Goal: Register for event/course

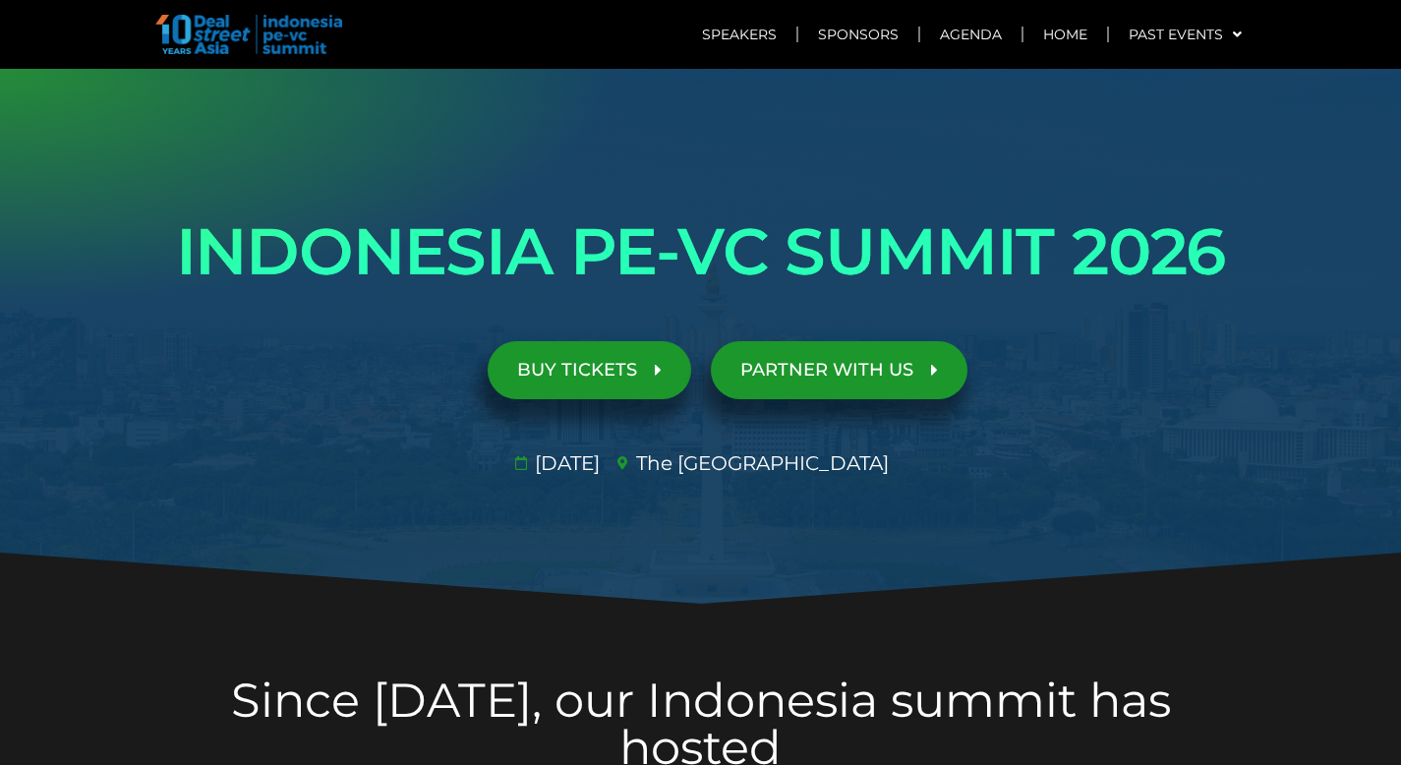
click at [787, 544] on div at bounding box center [700, 337] width 1401 height 537
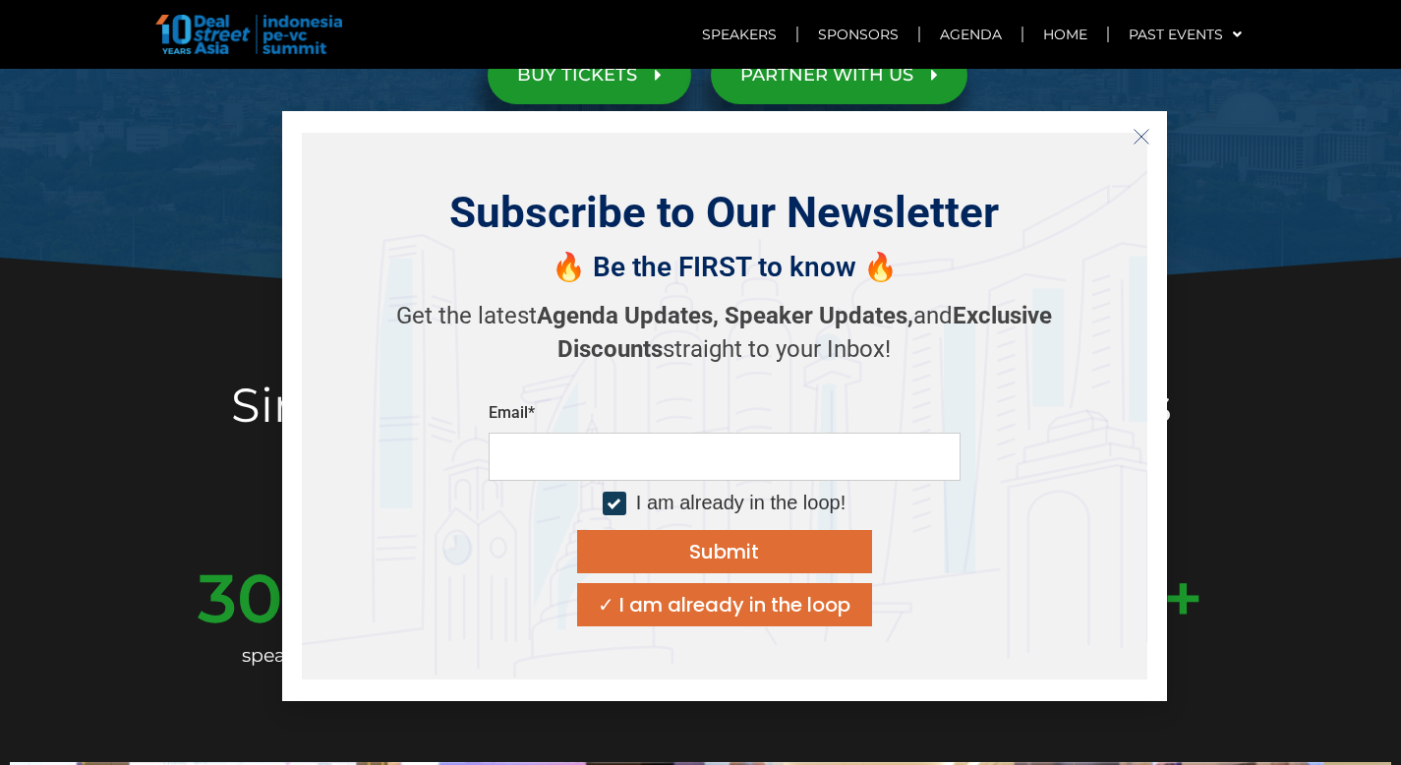
click at [1138, 144] on icon "Close" at bounding box center [1141, 137] width 18 height 18
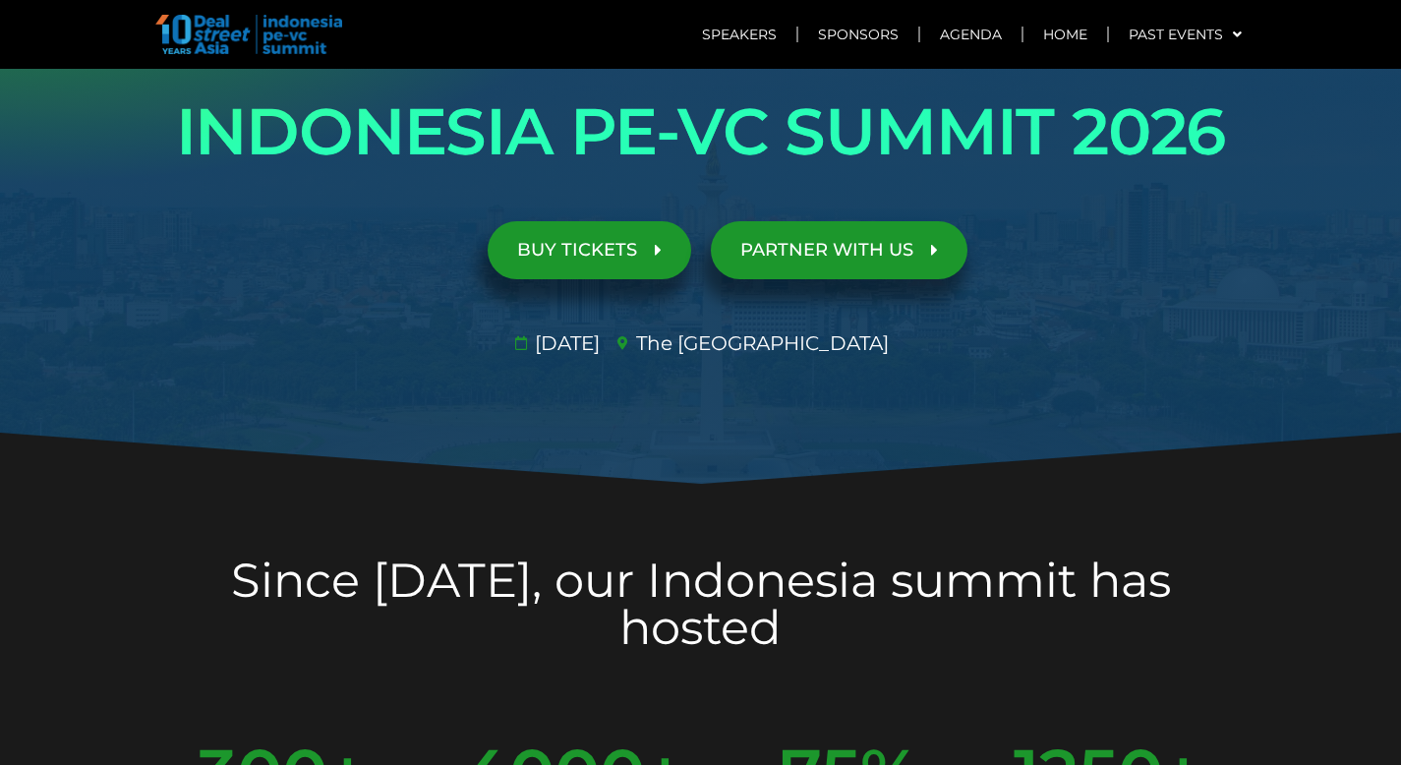
scroll to position [0, 0]
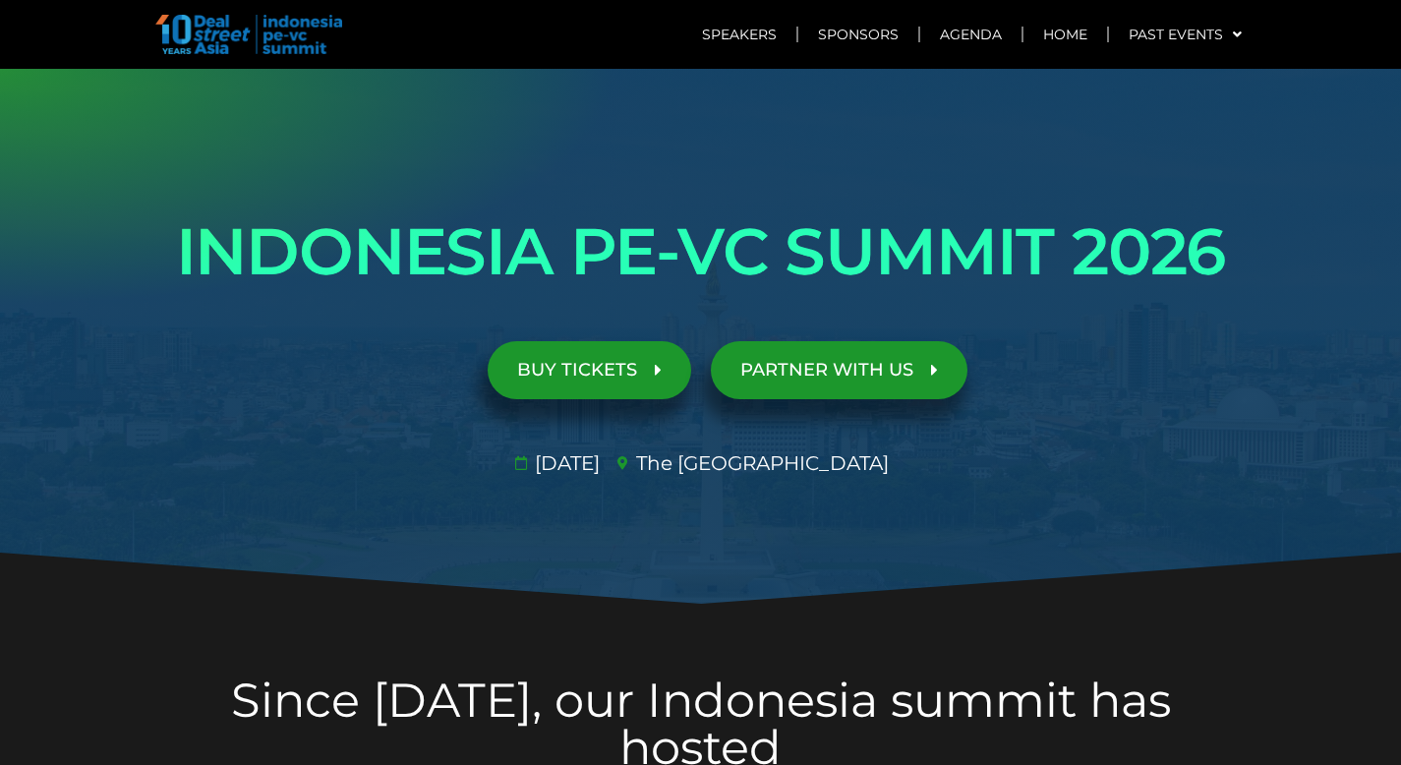
click at [179, 235] on h1 "INDONESIA PE-VC SUMMIT 2026" at bounding box center [700, 252] width 1101 height 110
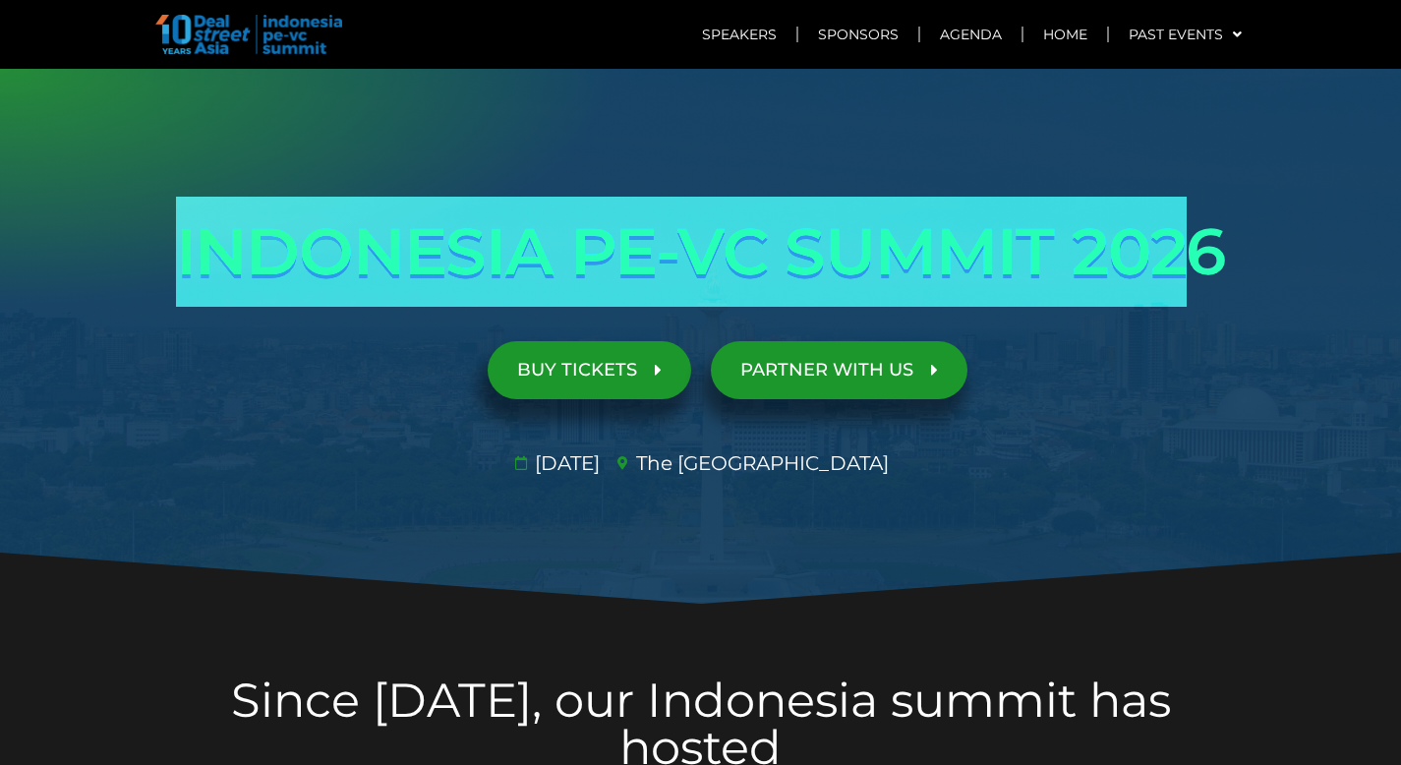
drag, startPoint x: 179, startPoint y: 239, endPoint x: 1204, endPoint y: 253, distance: 1025.4
click at [1204, 253] on h1 "INDONESIA PE-VC SUMMIT 2026" at bounding box center [700, 252] width 1101 height 110
copy h1 "INDONESIA PE-VC SUMMIT 202"
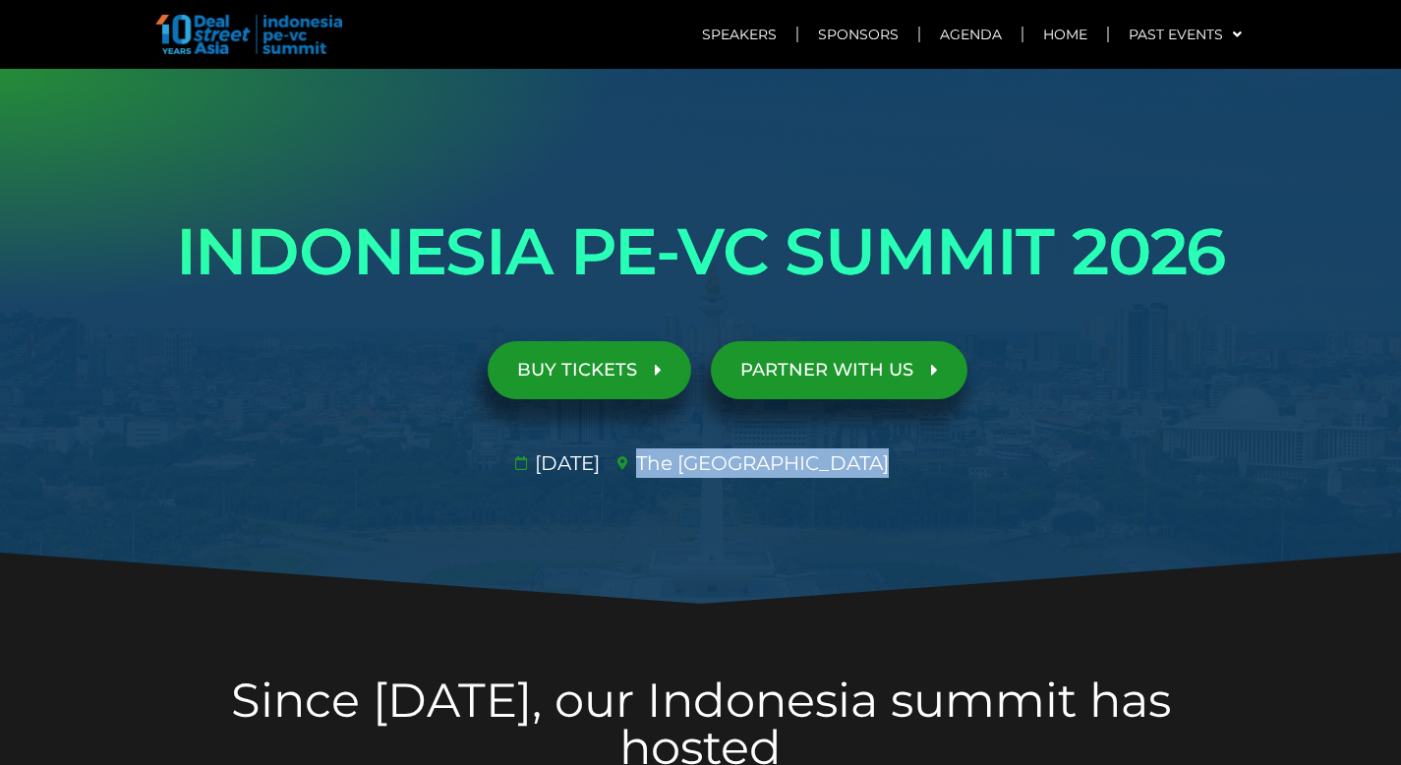
drag, startPoint x: 689, startPoint y: 467, endPoint x: 886, endPoint y: 459, distance: 196.8
click at [886, 460] on span "The [GEOGRAPHIC_DATA]​" at bounding box center [760, 462] width 258 height 29
copy span "The [GEOGRAPHIC_DATA]"
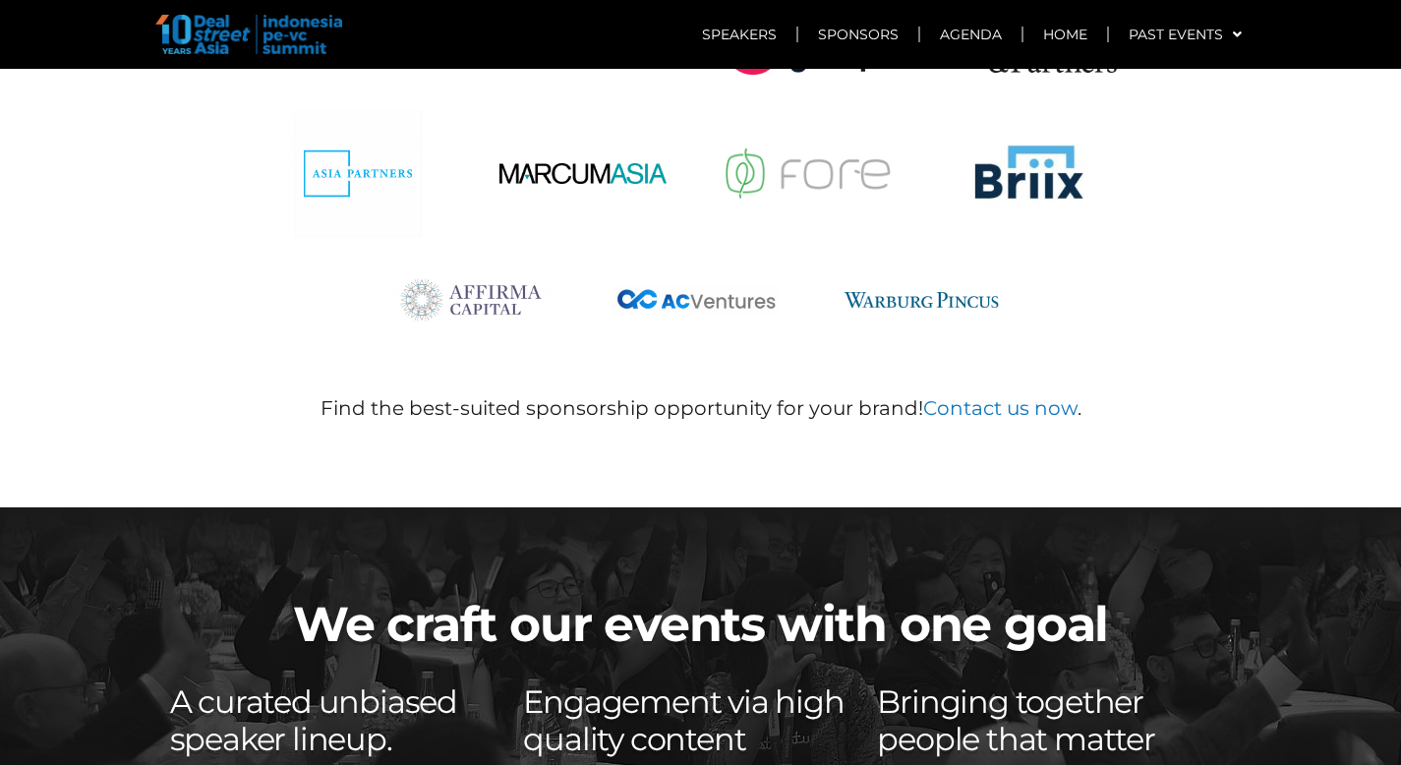
scroll to position [11403, 0]
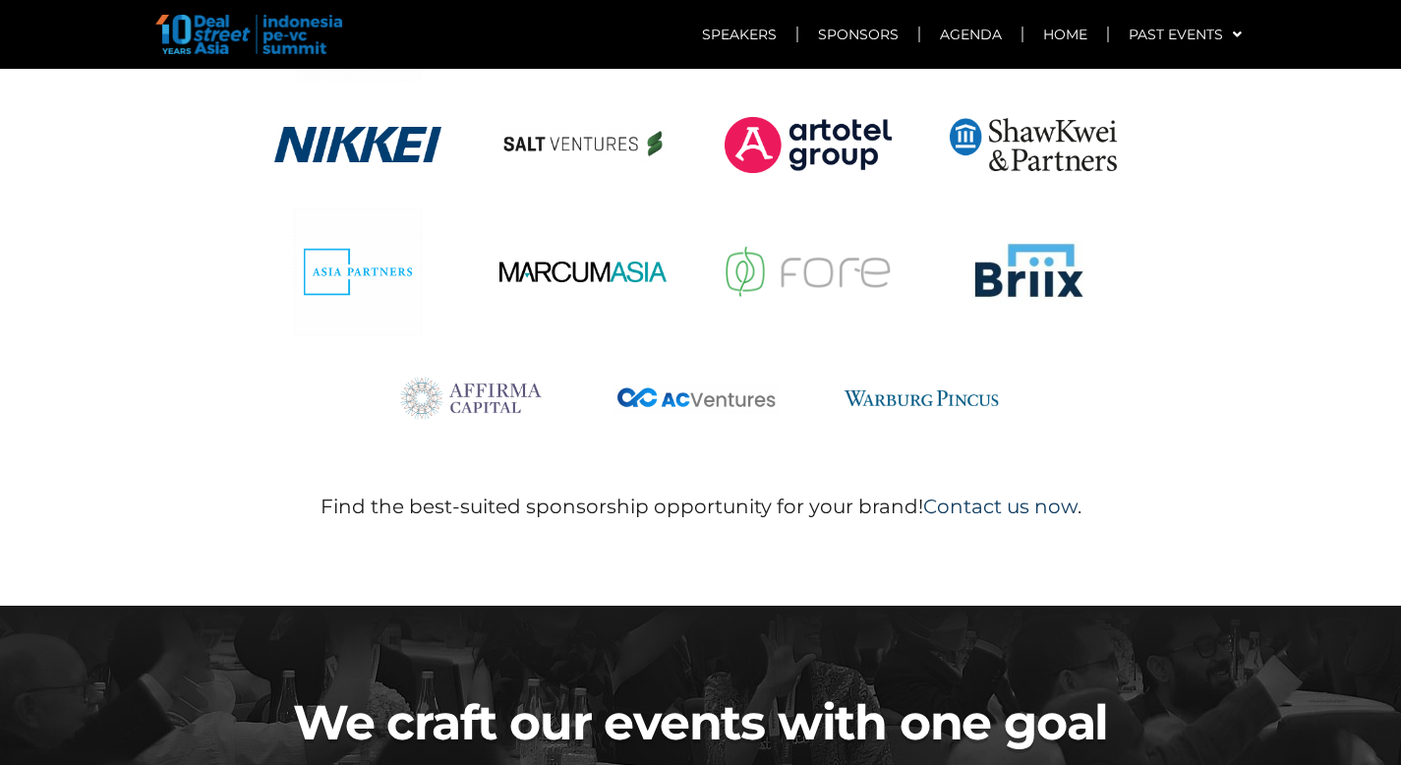
click at [1045, 494] on link "Contact us now" at bounding box center [1000, 506] width 154 height 24
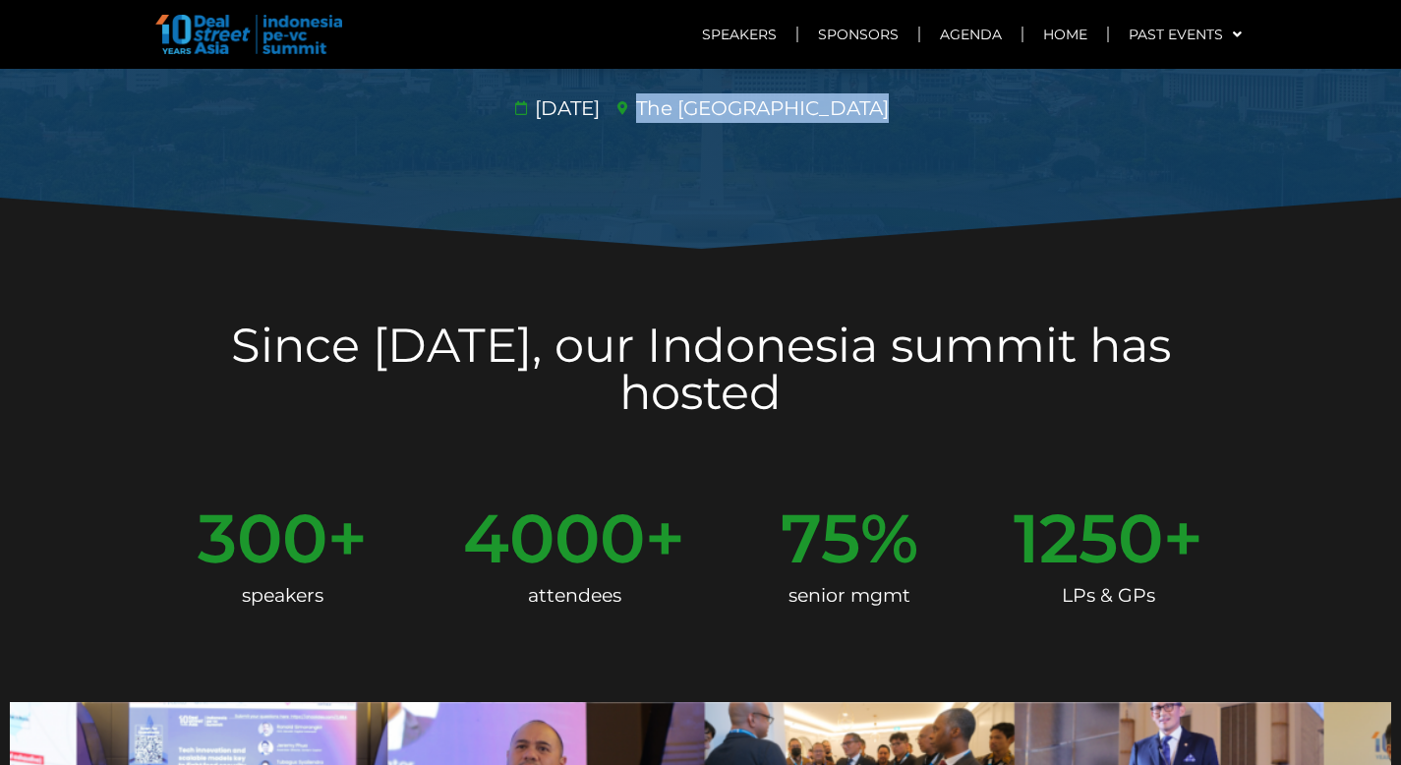
scroll to position [0, 0]
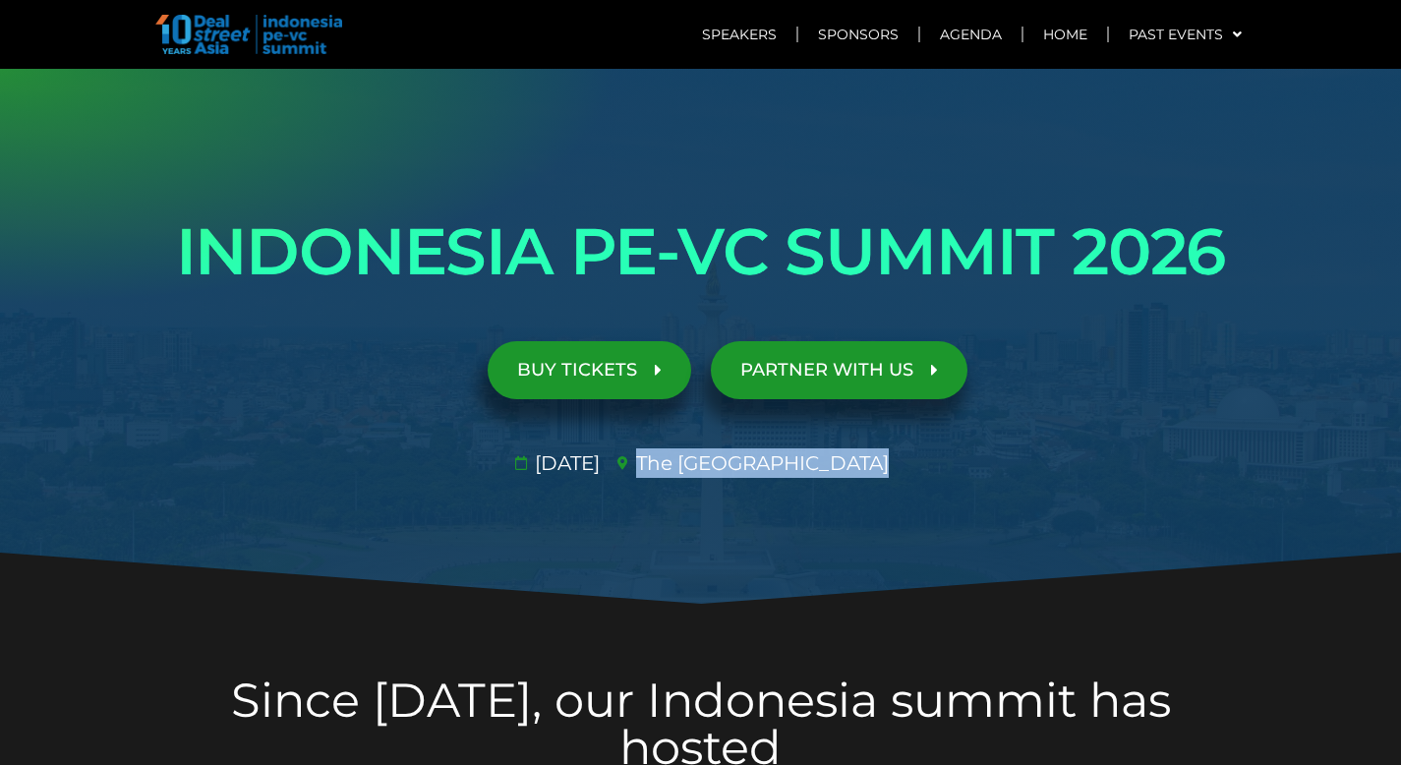
click at [902, 383] on link "PARTNER WITH US" at bounding box center [839, 370] width 257 height 58
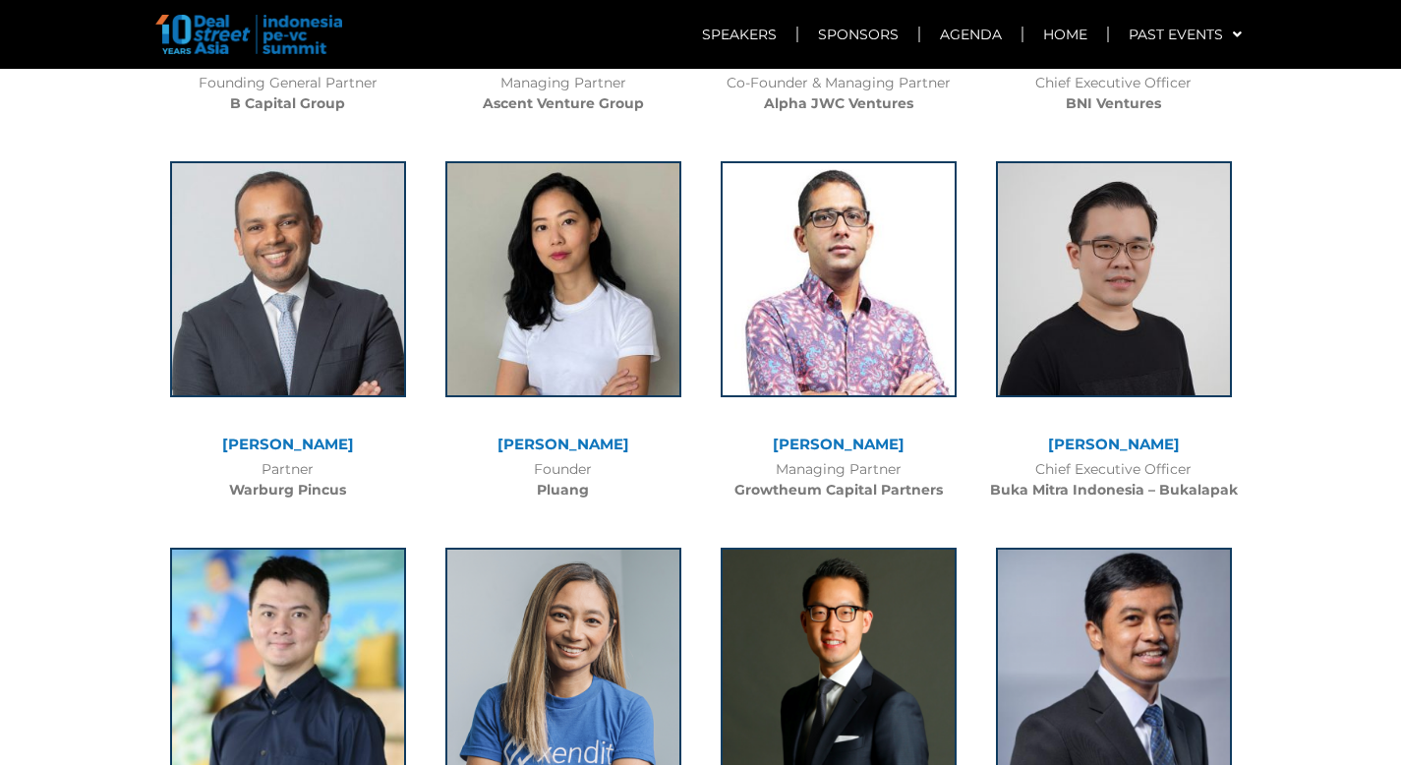
scroll to position [6397, 0]
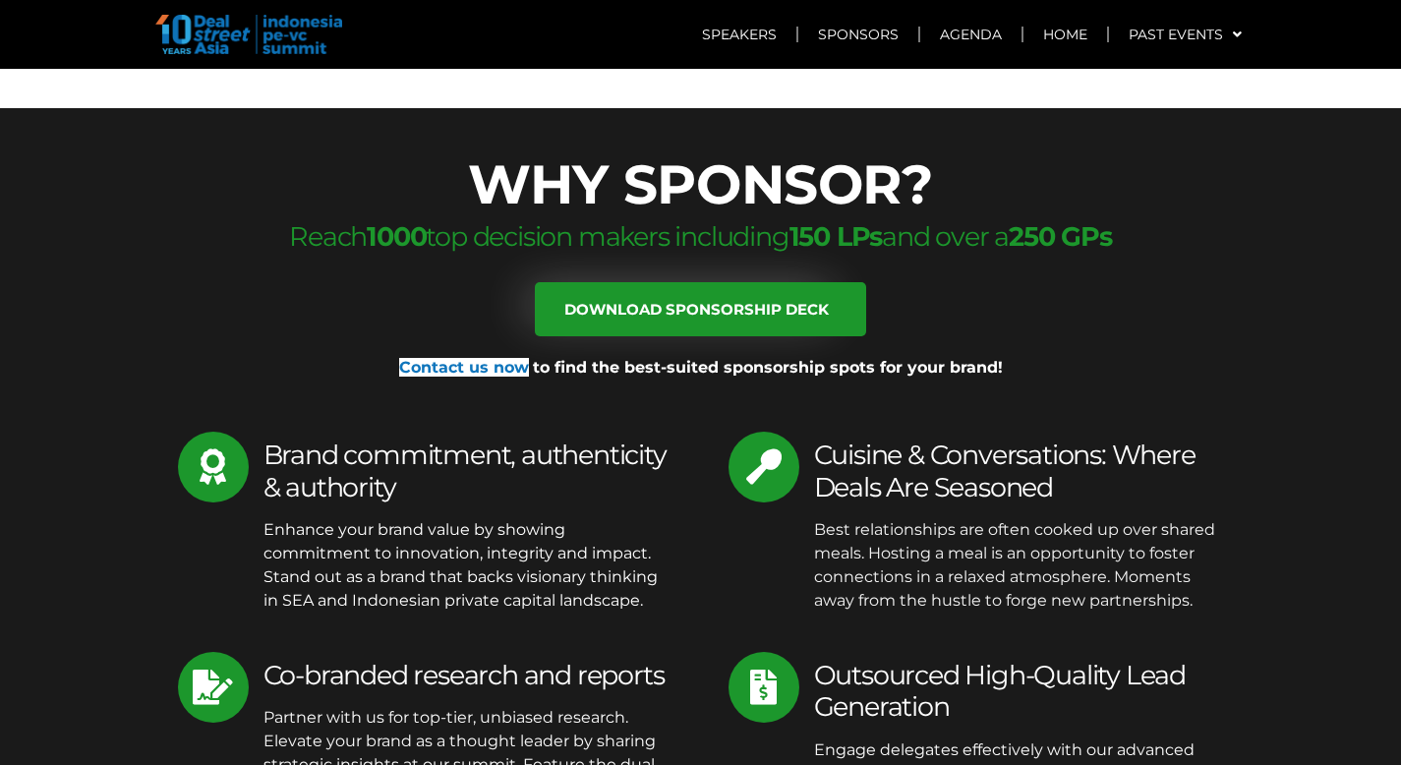
click at [653, 358] on span "to find the best-suited sponsorship spots for your brand!" at bounding box center [768, 367] width 470 height 19
drag, startPoint x: 394, startPoint y: 276, endPoint x: 529, endPoint y: 278, distance: 134.7
click at [529, 356] on p "Contact us now to find the best-suited sponsorship spots for your brand!" at bounding box center [700, 368] width 1101 height 24
drag, startPoint x: 514, startPoint y: 282, endPoint x: 439, endPoint y: 285, distance: 74.8
click at [428, 356] on div "Contact us now to find the best-suited sponsorship spots for your brand!" at bounding box center [700, 375] width 1101 height 39
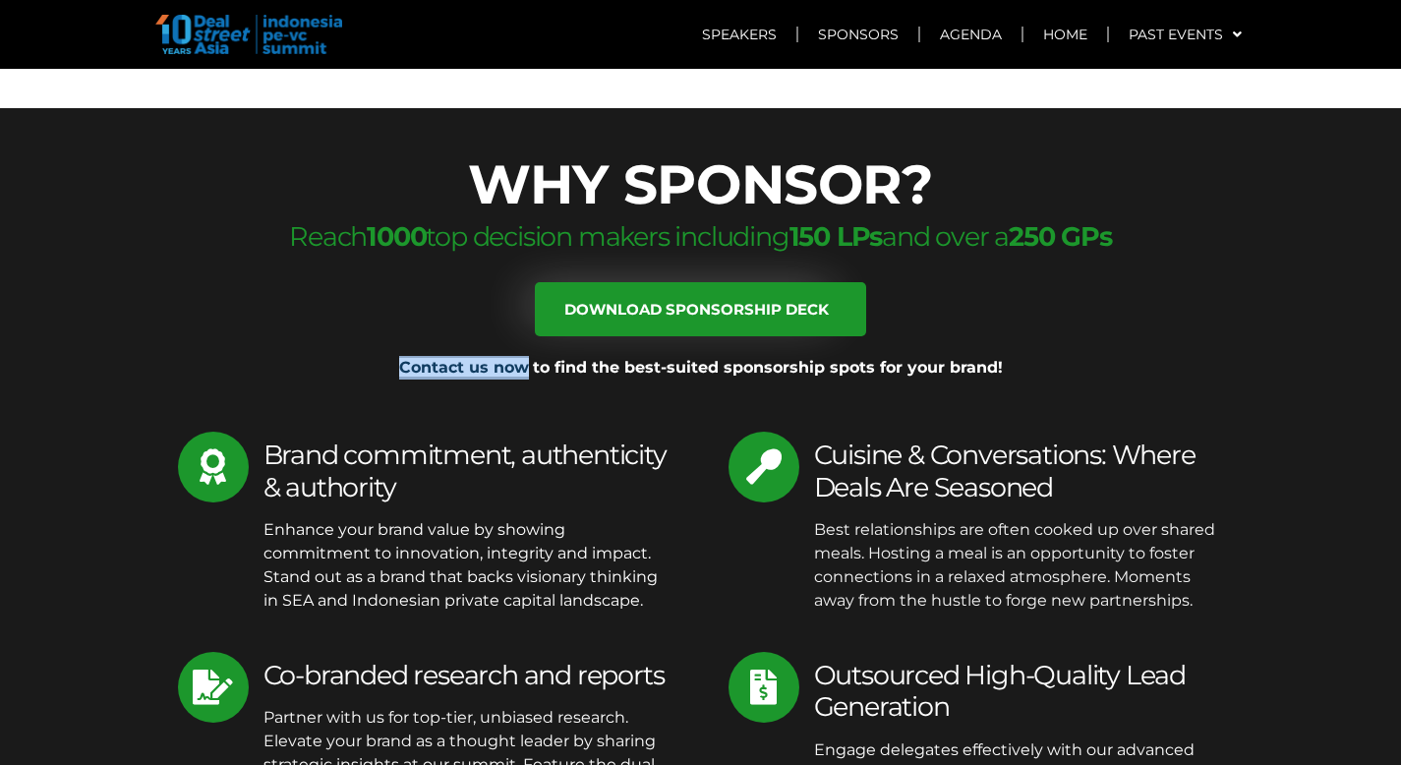
click at [447, 358] on link "Contact us now" at bounding box center [464, 367] width 130 height 19
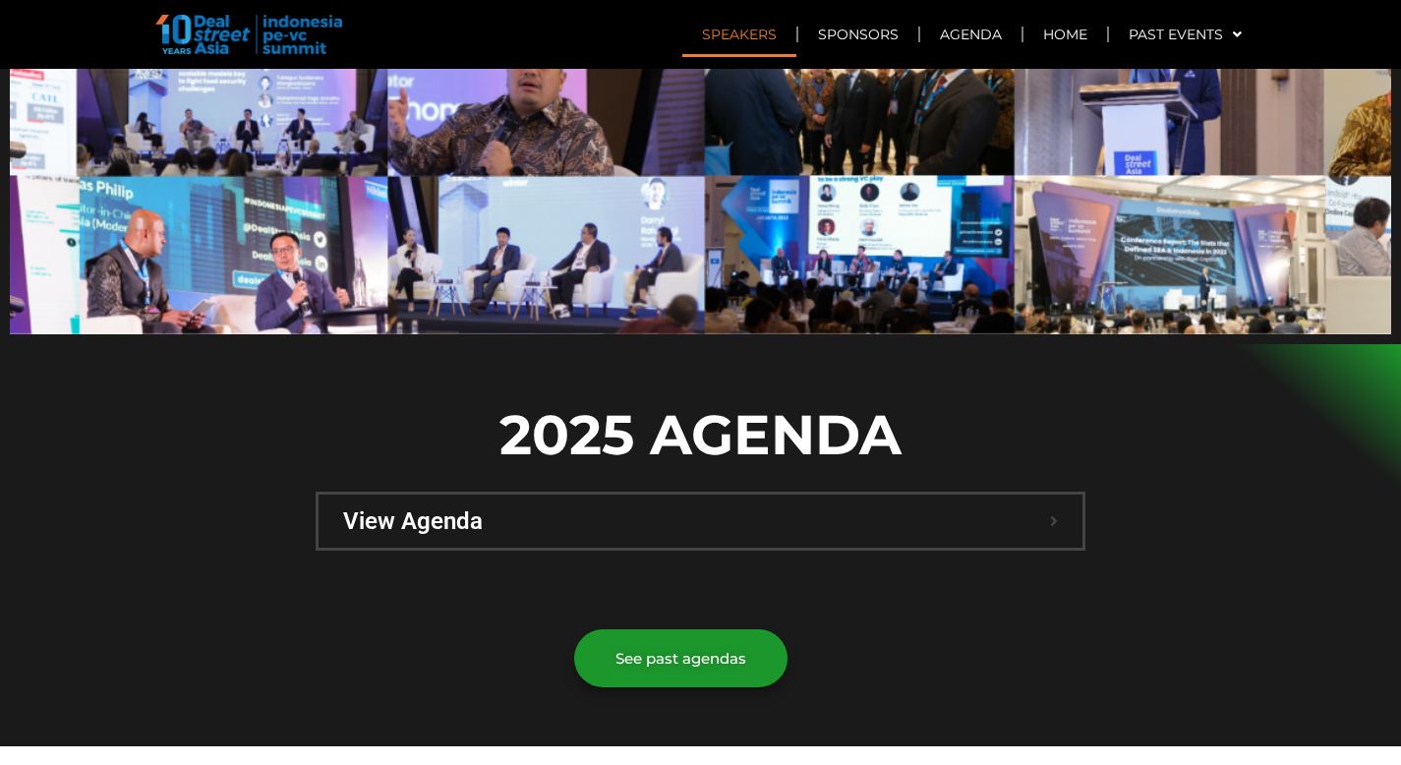
scroll to position [0, 0]
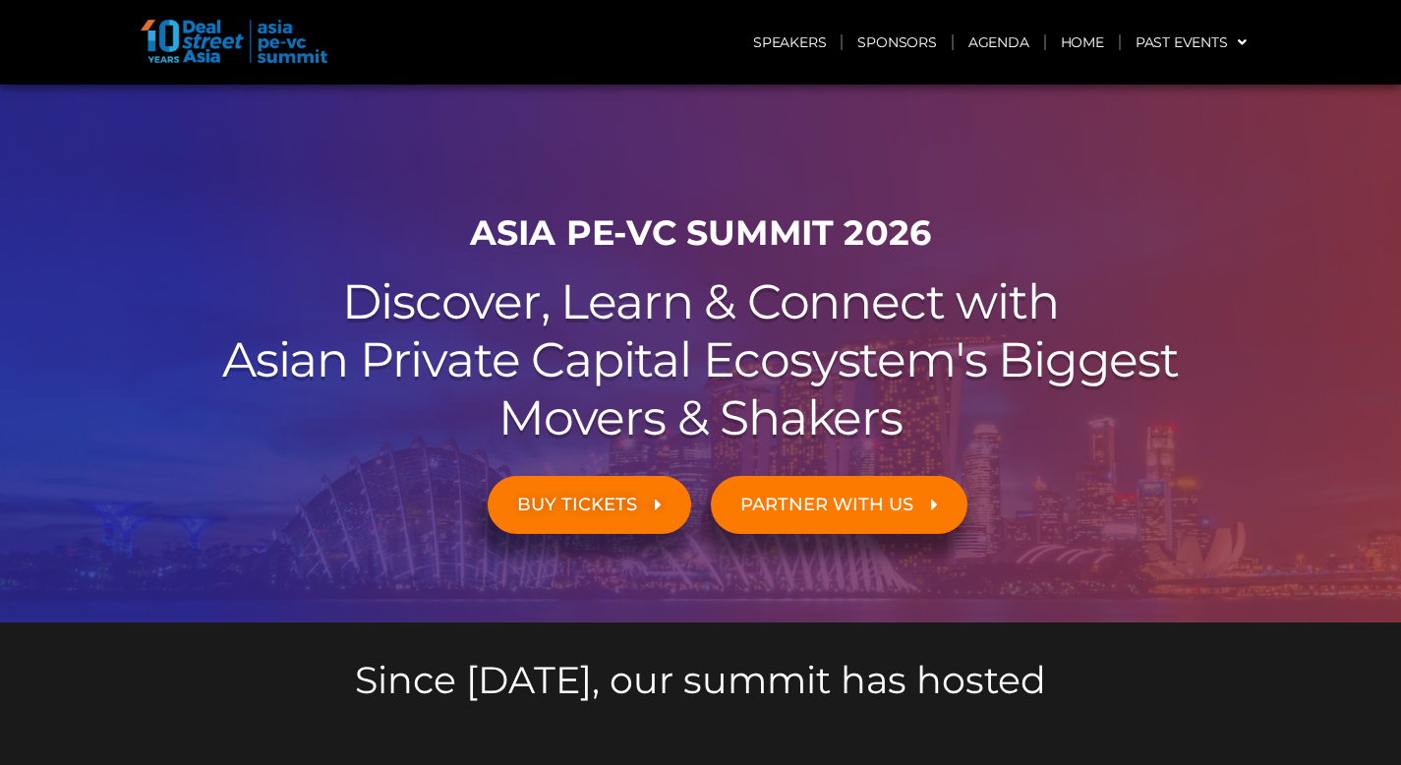
scroll to position [98, 0]
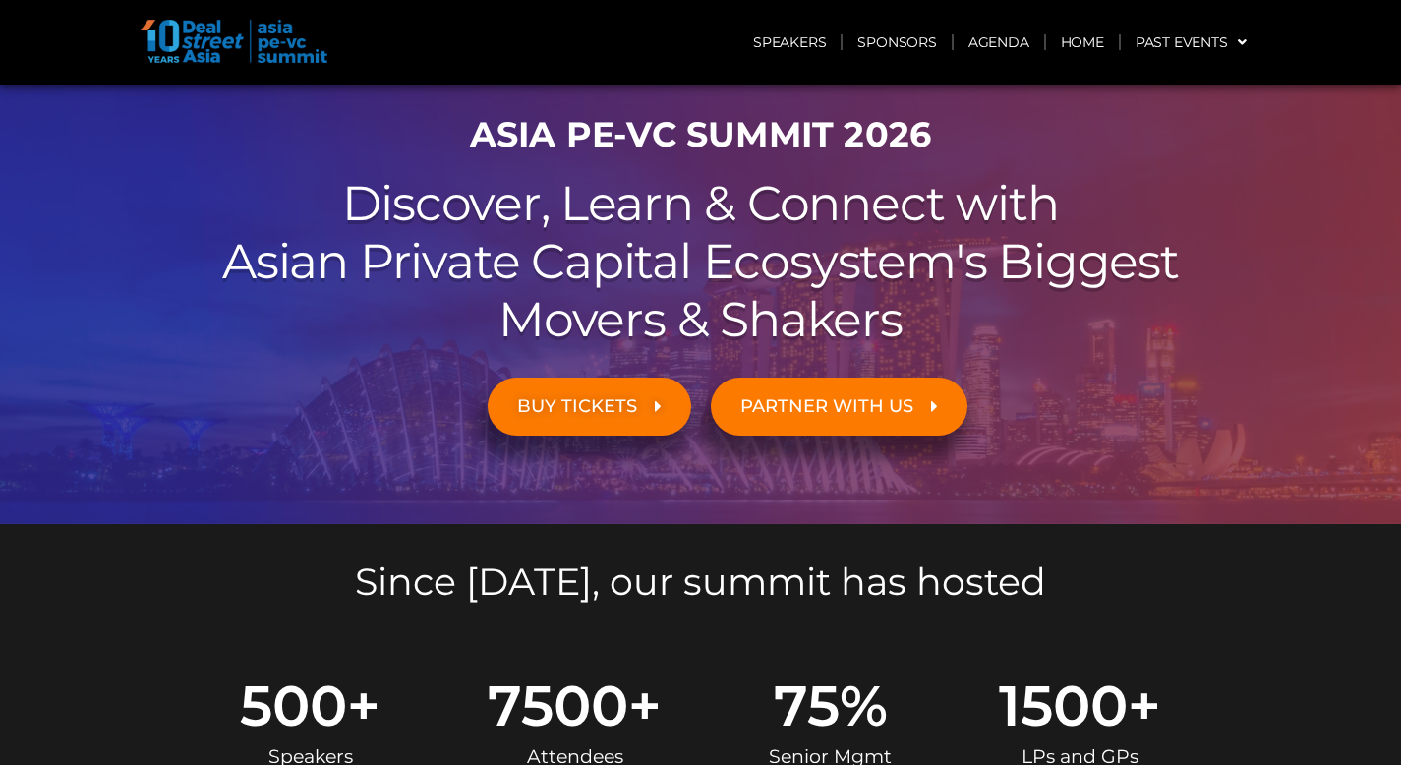
click at [487, 145] on h1 "ASIA PE-VC Summit 2026" at bounding box center [700, 134] width 1101 height 41
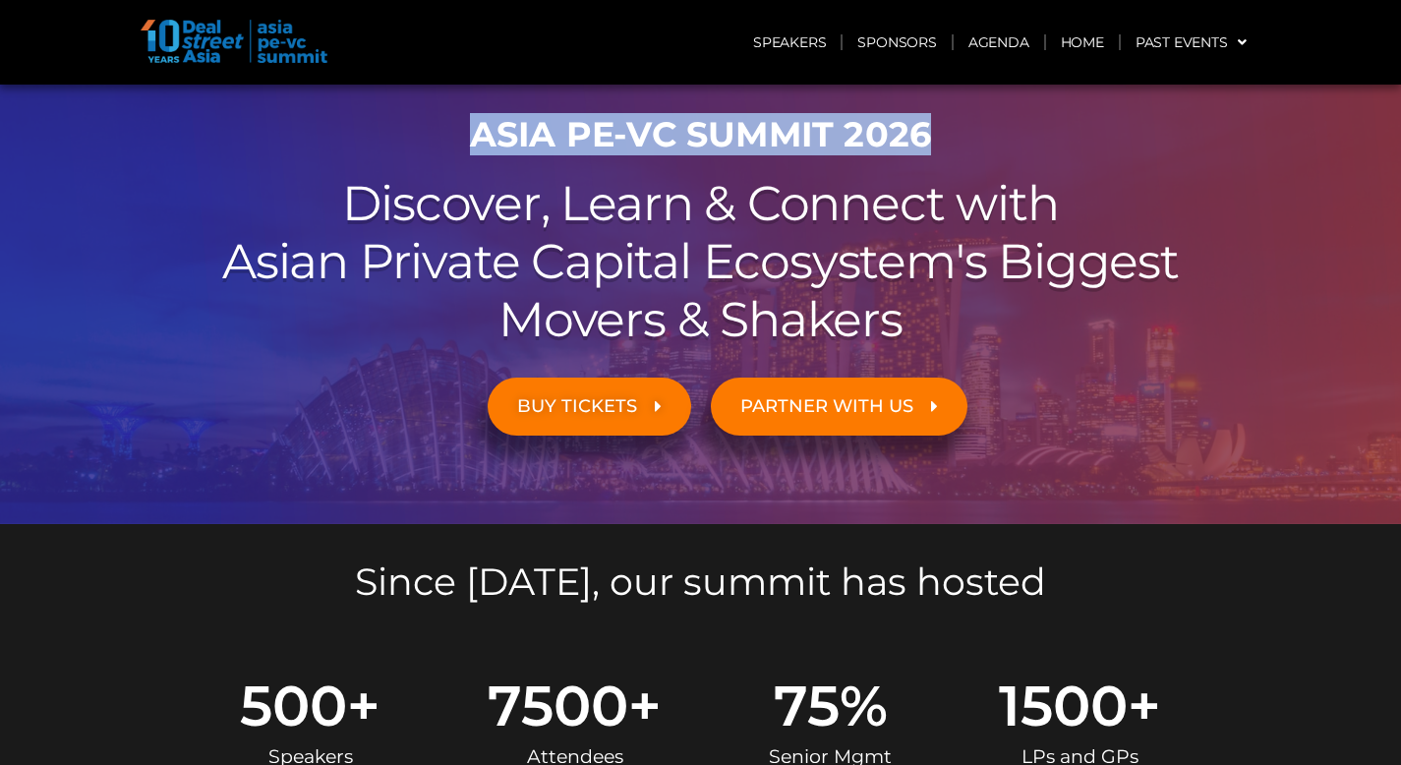
drag, startPoint x: 481, startPoint y: 138, endPoint x: 918, endPoint y: 127, distance: 437.6
click at [926, 132] on h1 "ASIA PE-VC Summit 2026" at bounding box center [700, 134] width 1101 height 41
copy h1 "ASIA PE-VC Summit 2026"
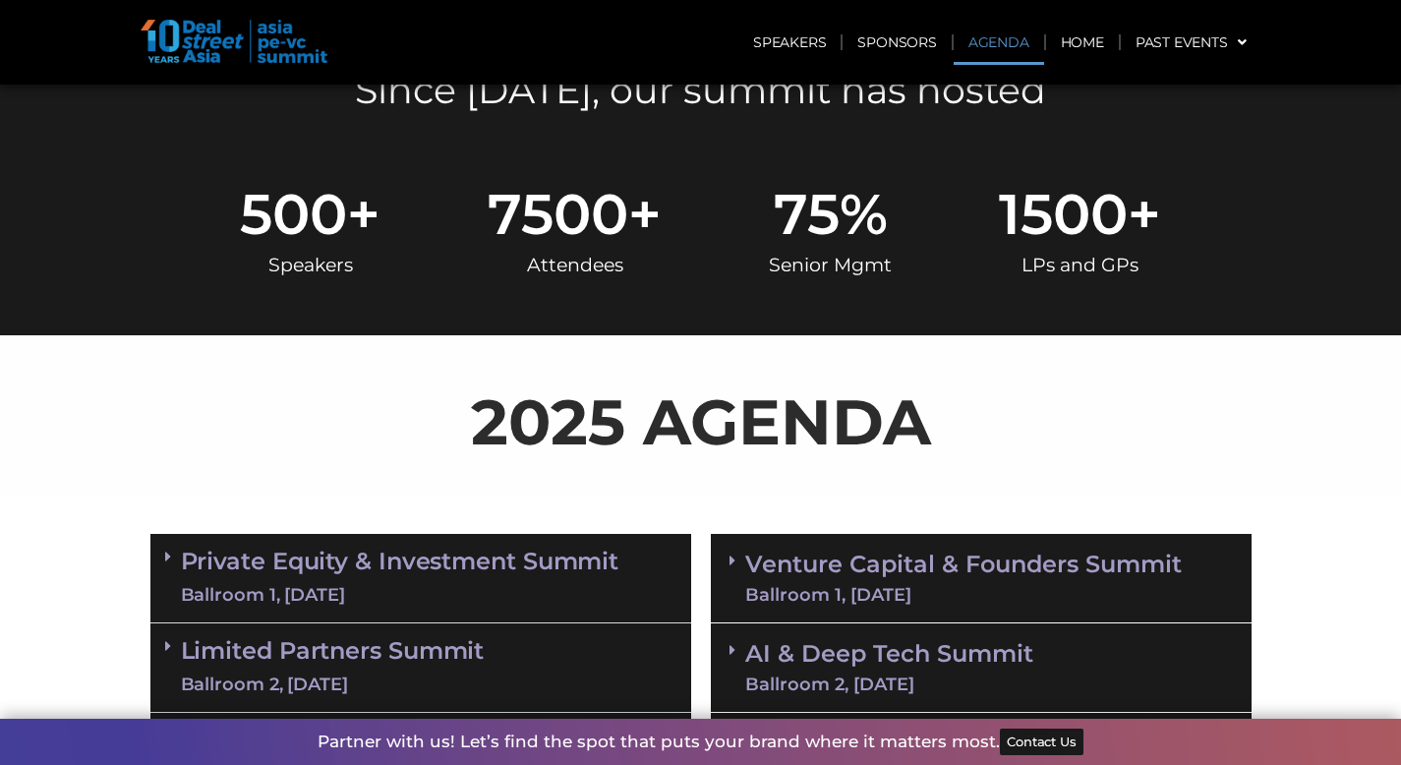
scroll to position [688, 0]
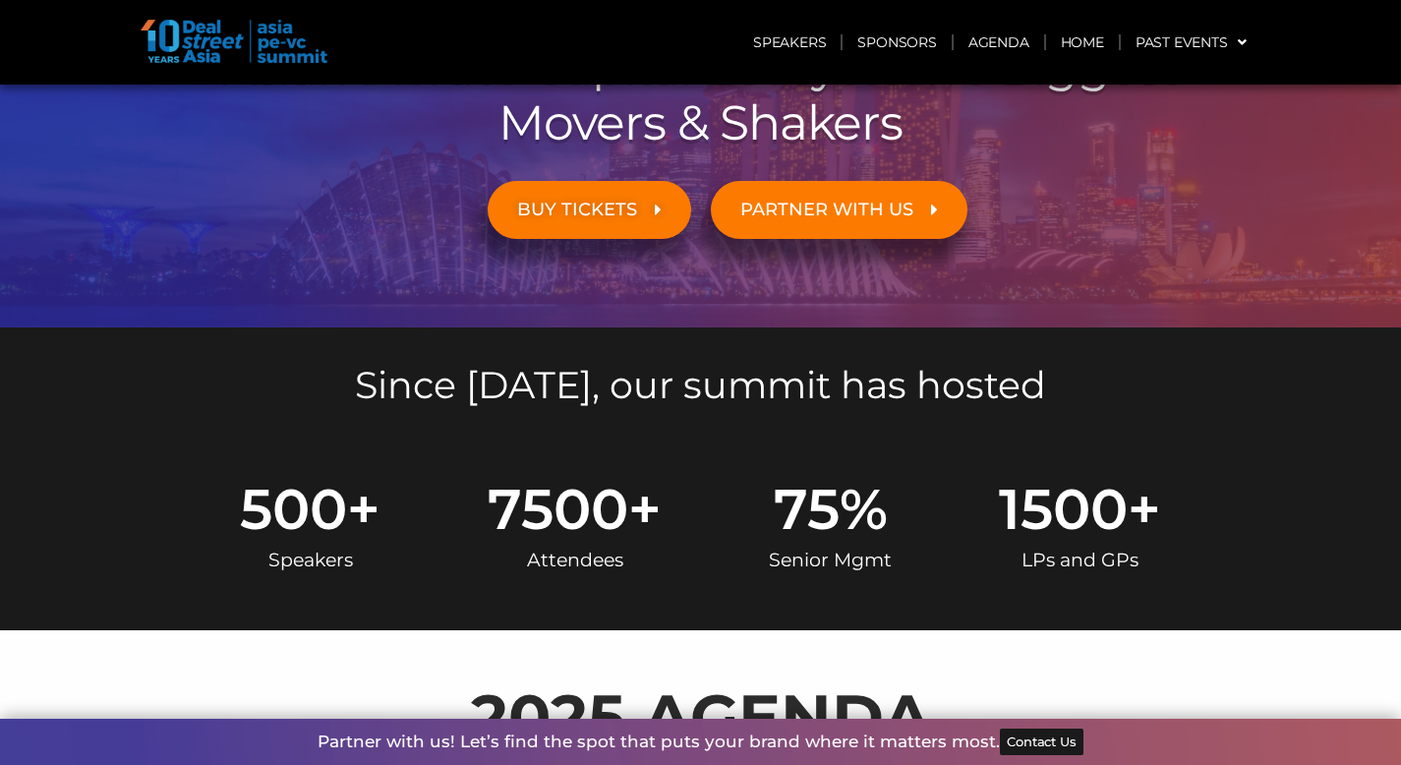
click at [886, 195] on link "PARTNER WITH US" at bounding box center [839, 210] width 257 height 58
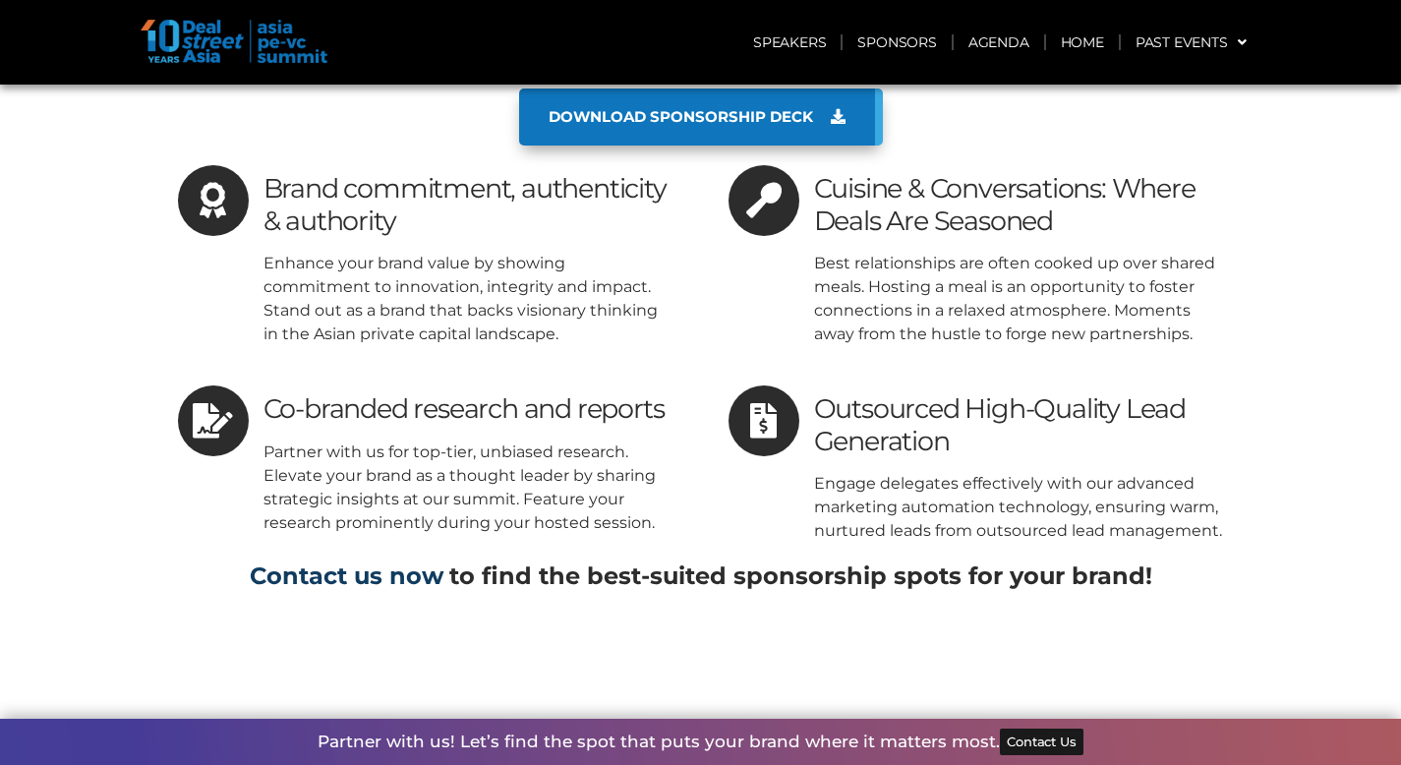
scroll to position [9158, 0]
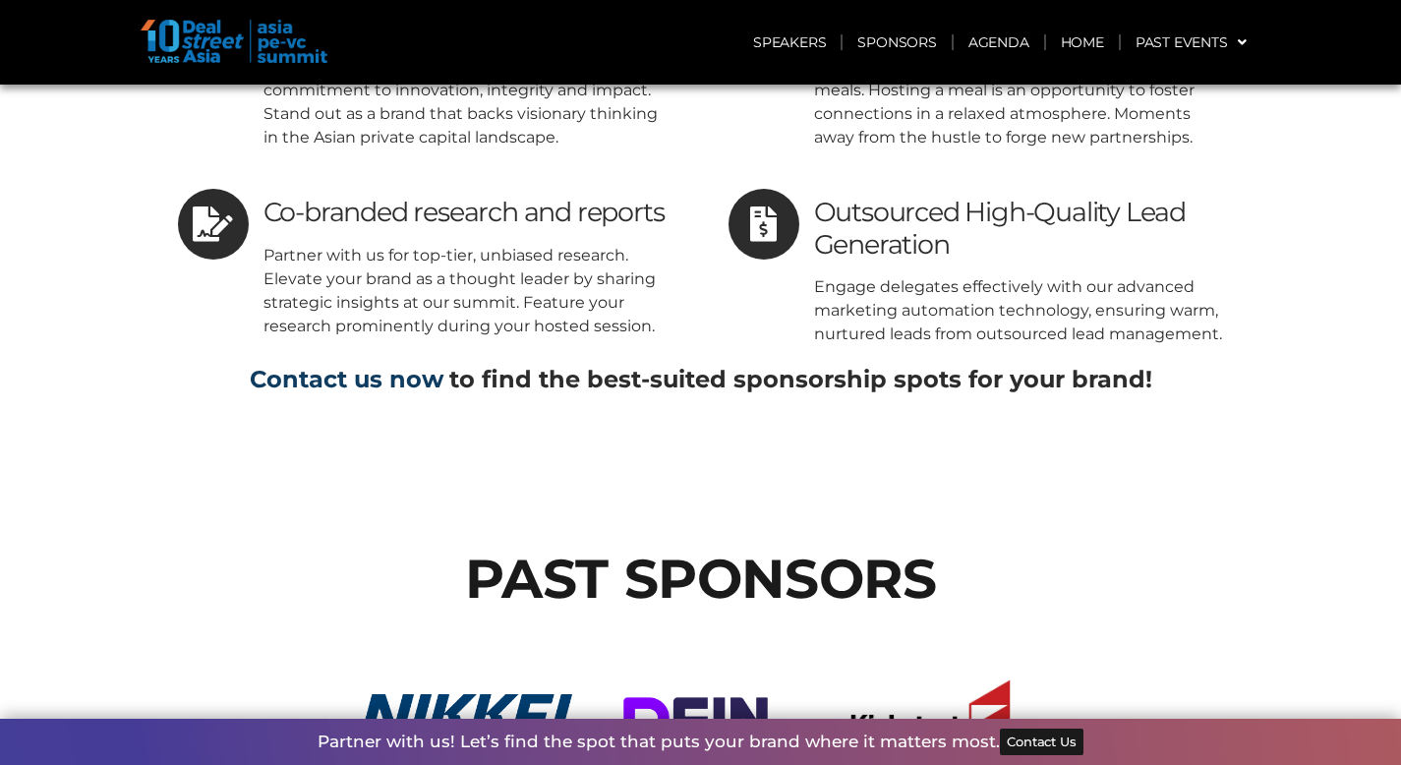
drag, startPoint x: 386, startPoint y: 236, endPoint x: 339, endPoint y: 240, distance: 47.3
click at [339, 365] on link "Contact us now" at bounding box center [347, 379] width 194 height 29
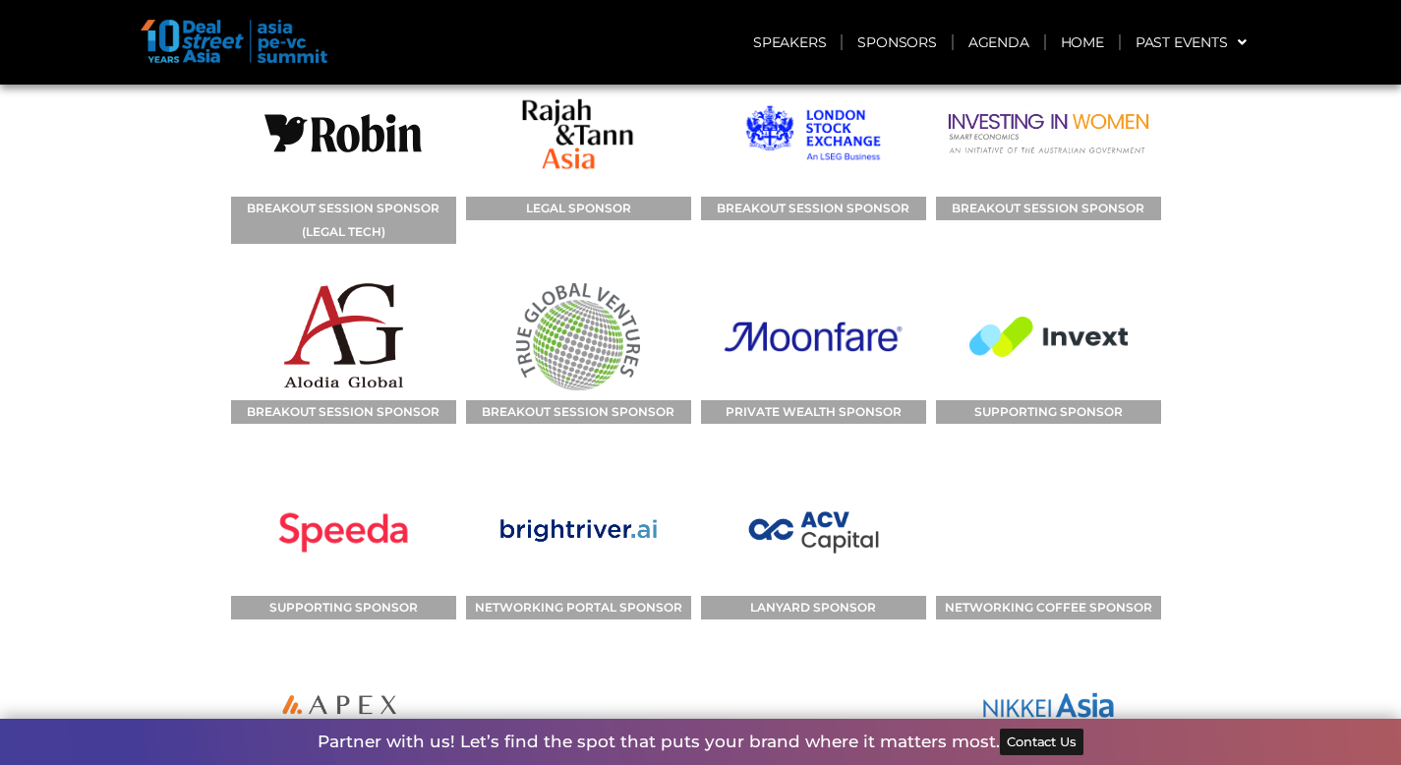
scroll to position [10436, 0]
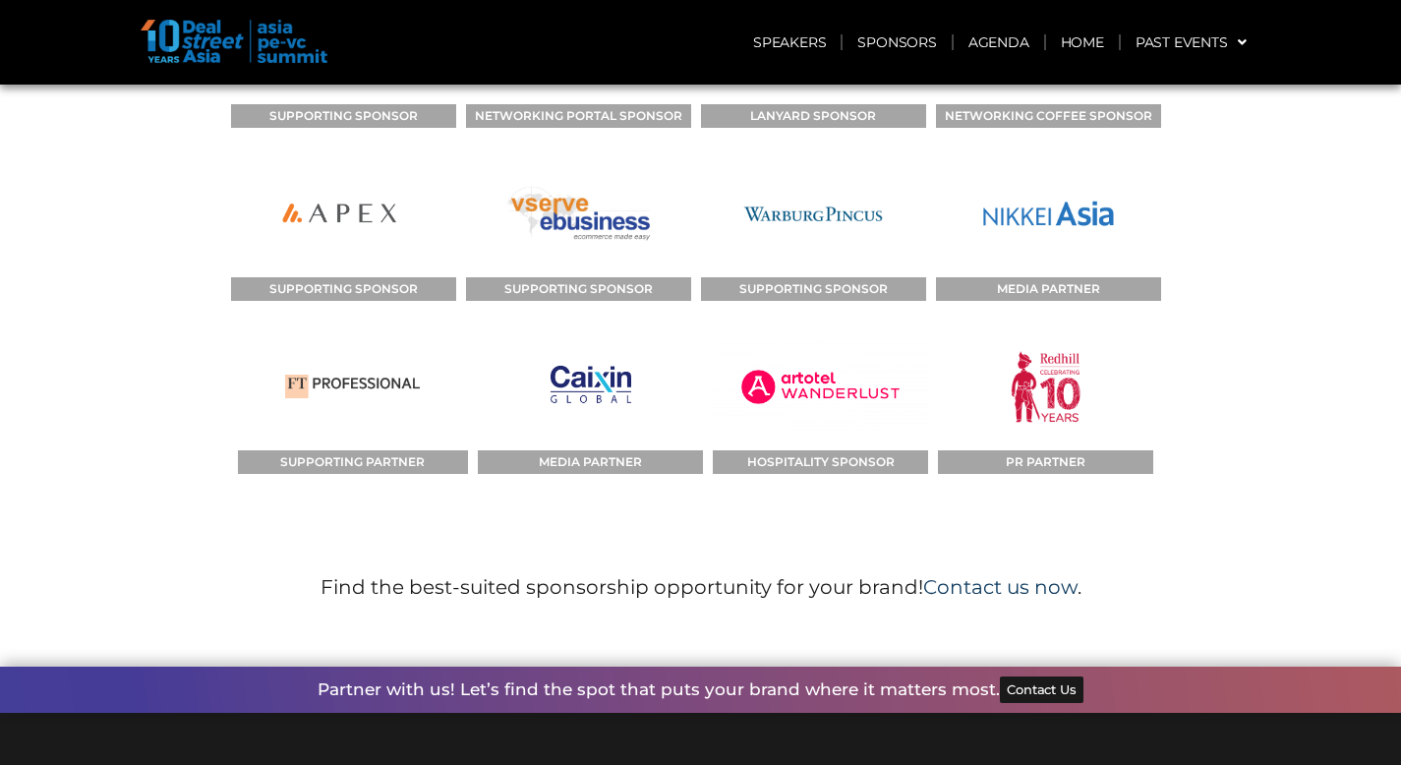
click at [1003, 575] on link "Contact us now" at bounding box center [1000, 587] width 154 height 24
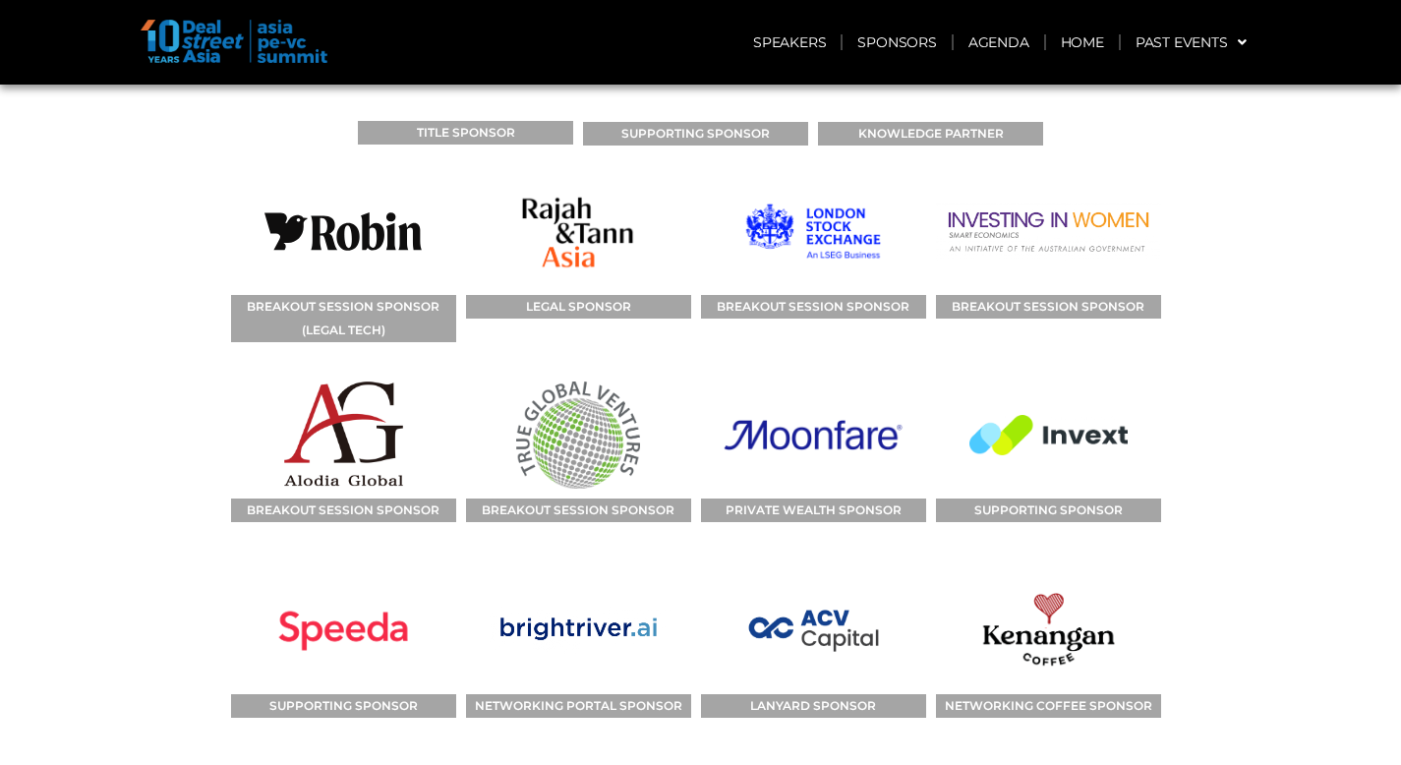
scroll to position [10534, 0]
